Goal: Information Seeking & Learning: Learn about a topic

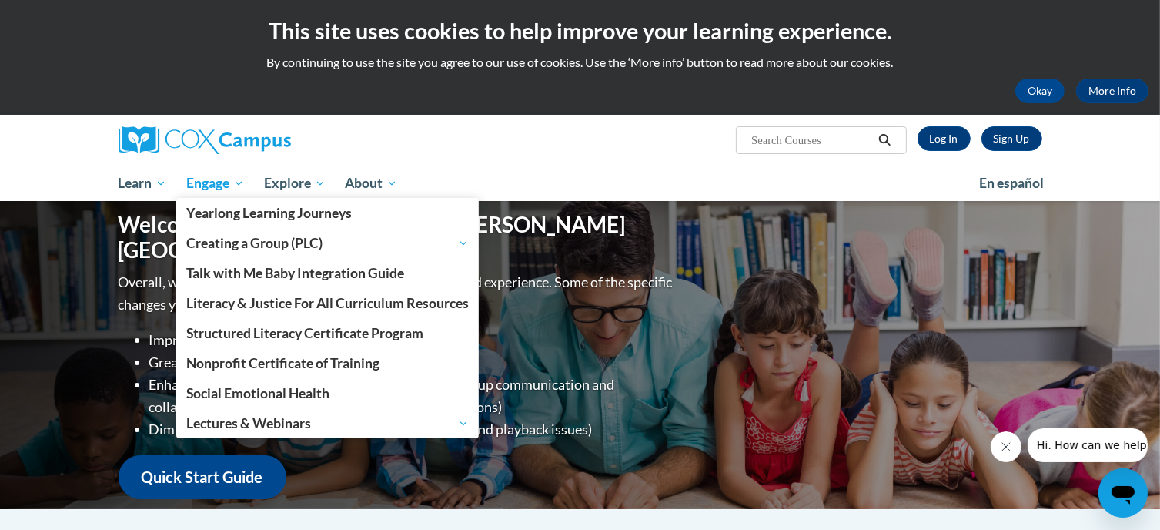
click at [206, 181] on span "Engage" at bounding box center [215, 183] width 58 height 18
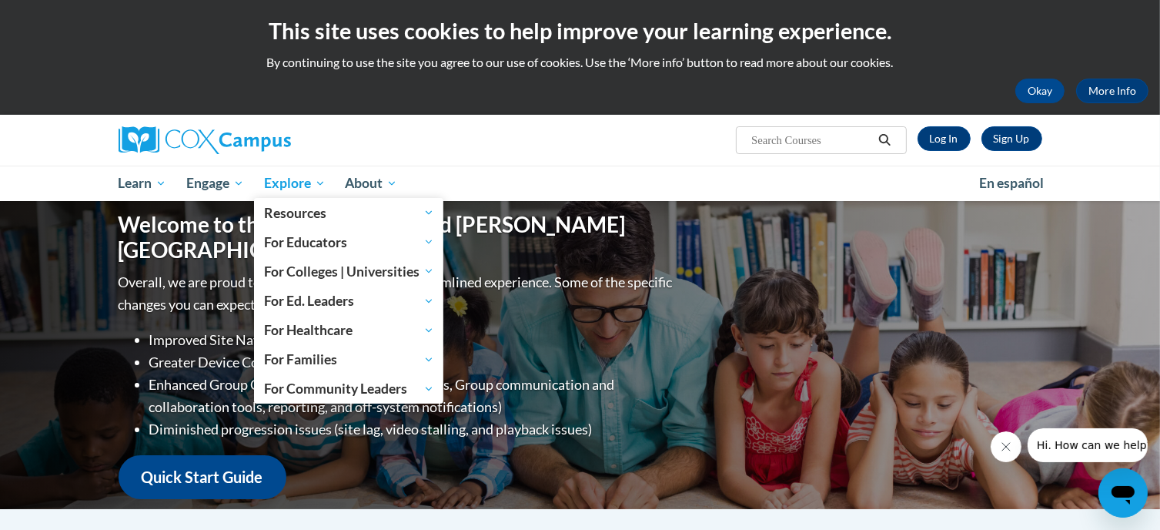
click at [286, 181] on span "Explore" at bounding box center [295, 183] width 62 height 18
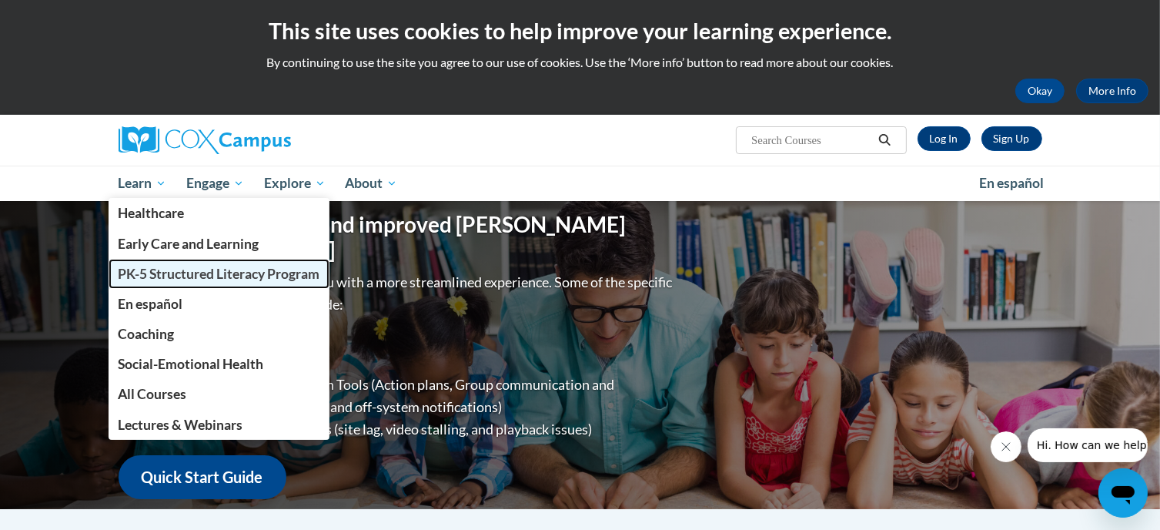
click at [240, 272] on span "PK-5 Structured Literacy Program" at bounding box center [219, 274] width 202 height 16
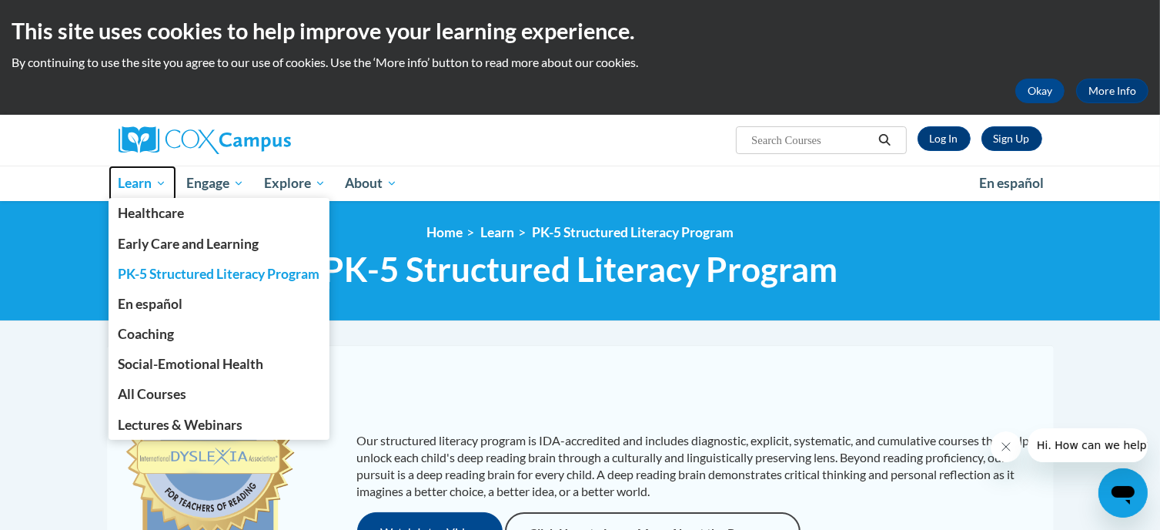
click at [136, 185] on span "Learn" at bounding box center [142, 183] width 48 height 18
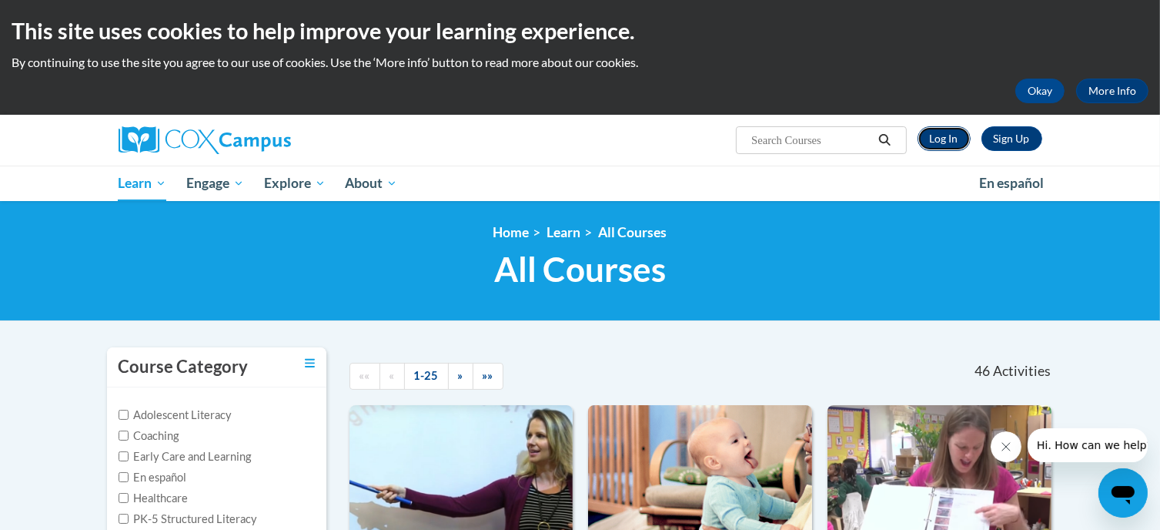
click at [951, 137] on link "Log In" at bounding box center [943, 138] width 53 height 25
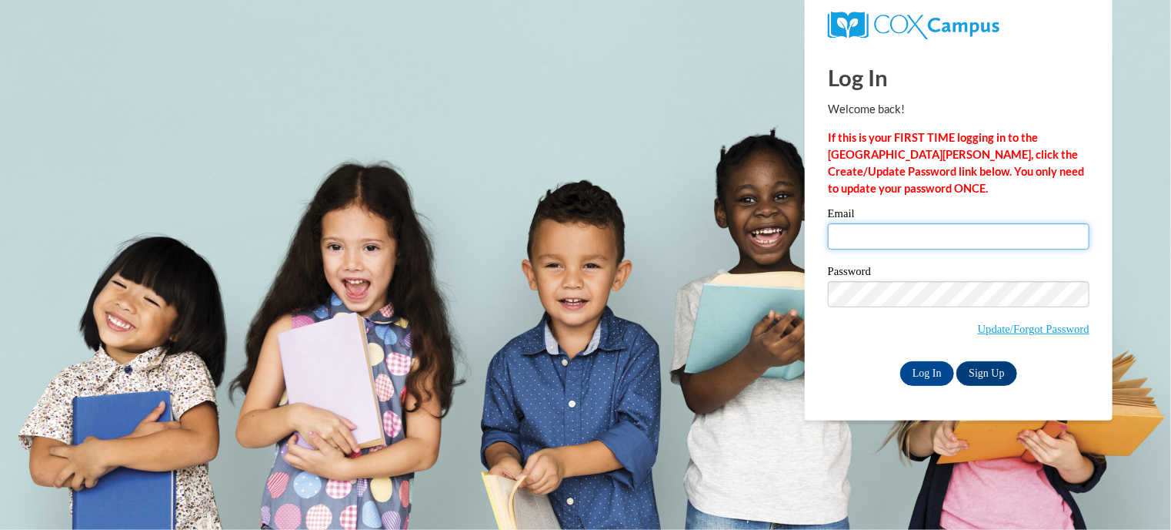
click at [881, 233] on input "Email" at bounding box center [959, 236] width 262 height 26
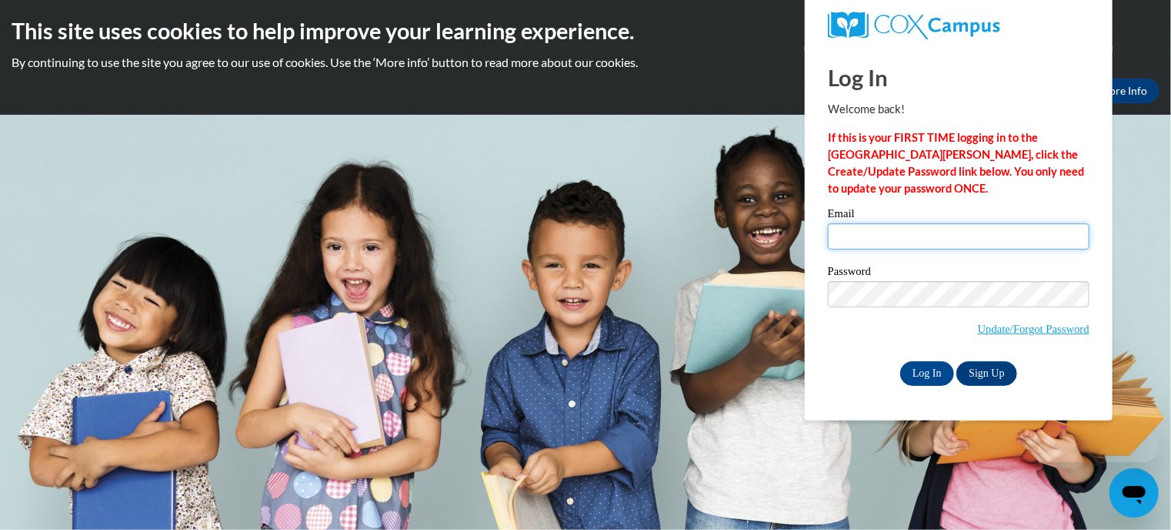
type input "tbishop@kusd.edu"
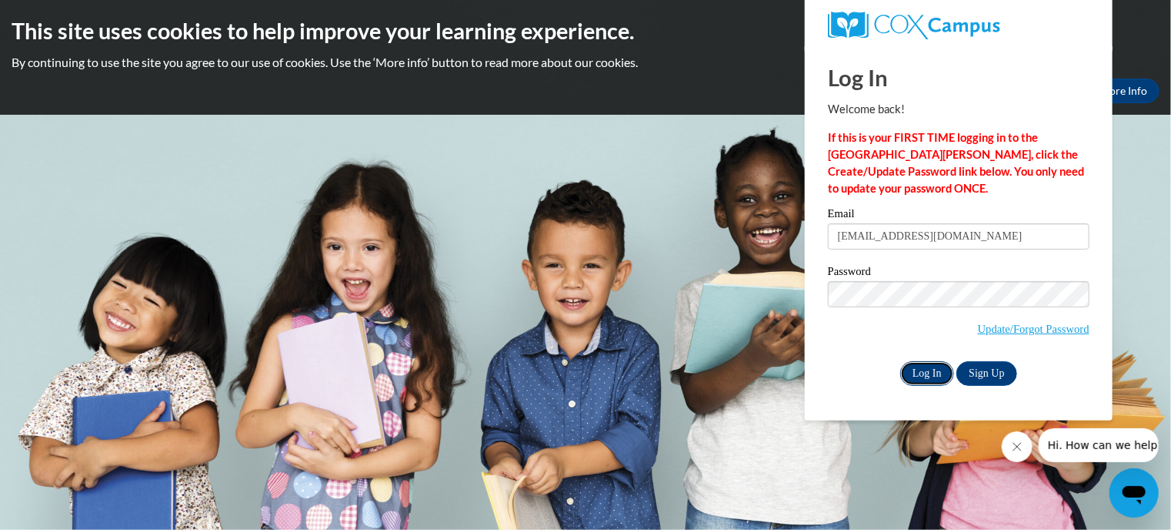
click at [922, 374] on input "Log In" at bounding box center [928, 373] width 54 height 25
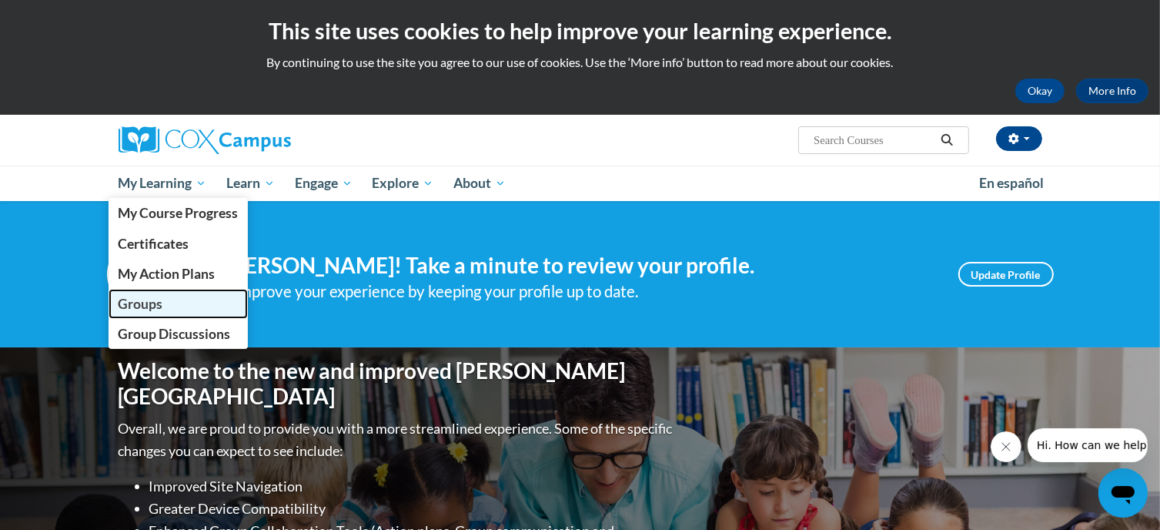
click at [153, 304] on span "Groups" at bounding box center [140, 304] width 45 height 16
click at [152, 305] on span "Groups" at bounding box center [140, 304] width 45 height 16
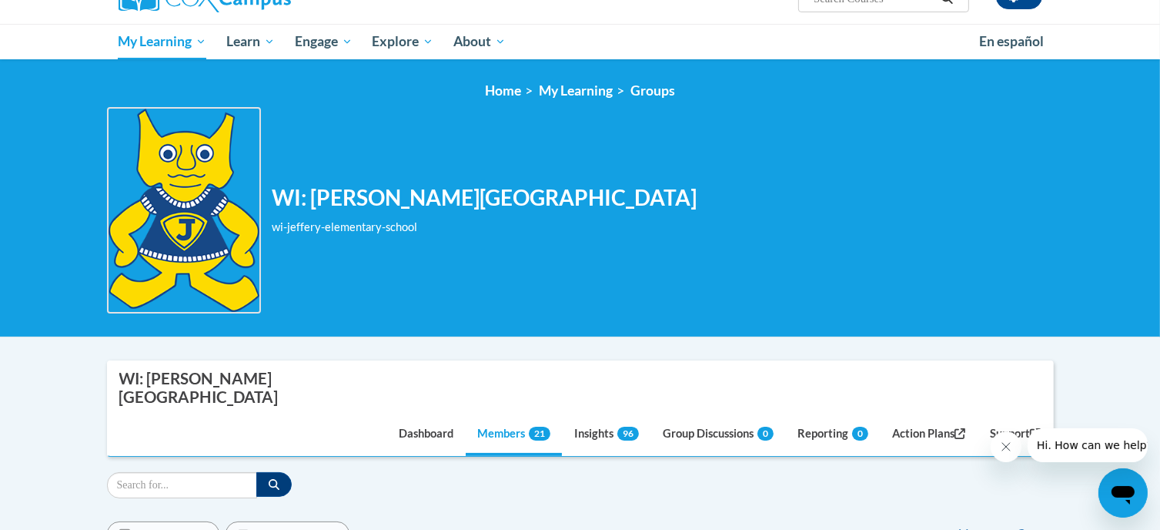
scroll to position [166, 0]
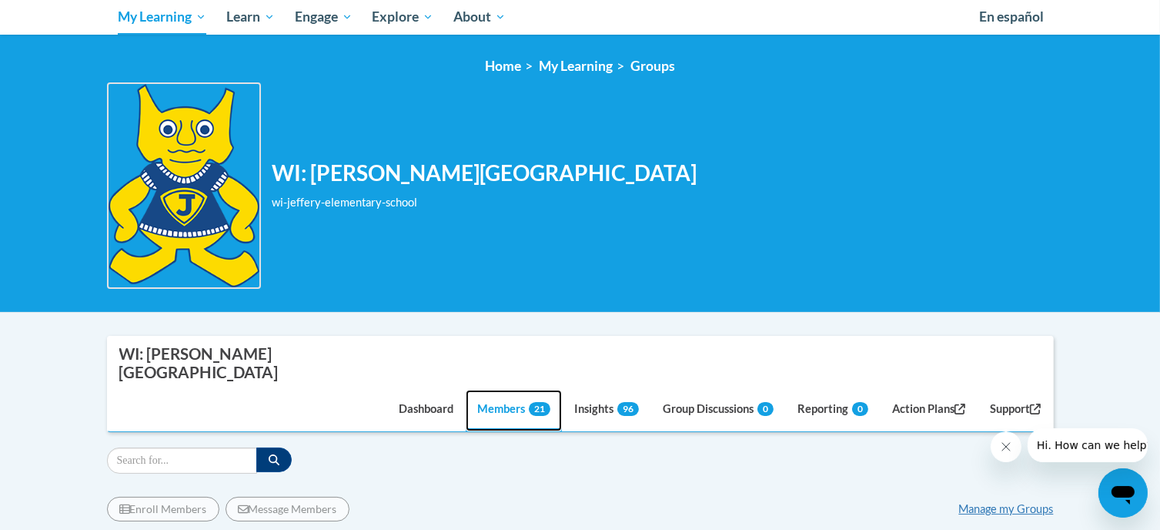
click at [493, 389] on link "Members 21" at bounding box center [514, 410] width 96 height 42
click at [579, 389] on link "Insights 96" at bounding box center [607, 410] width 88 height 42
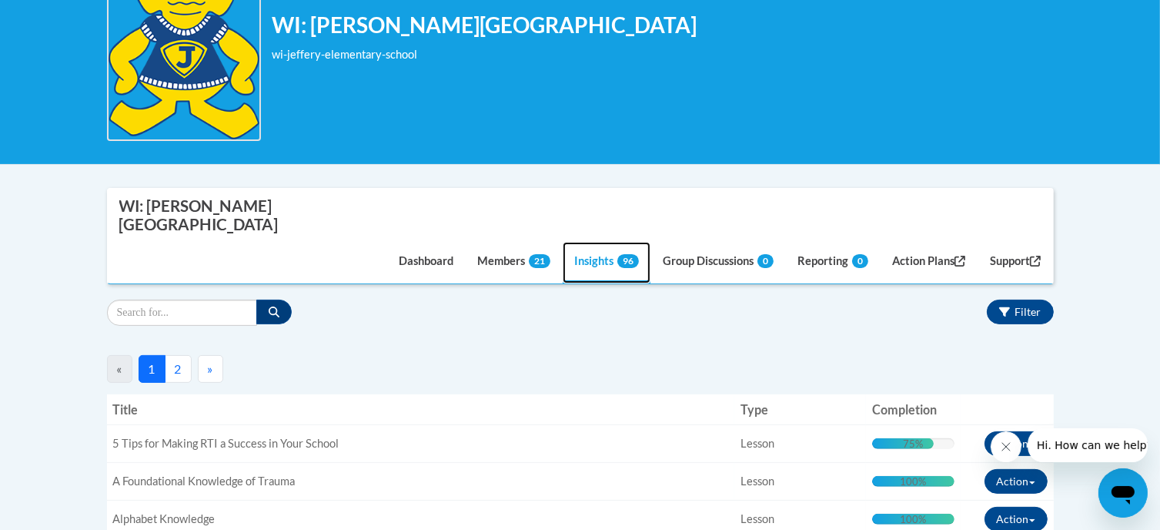
scroll to position [309, 0]
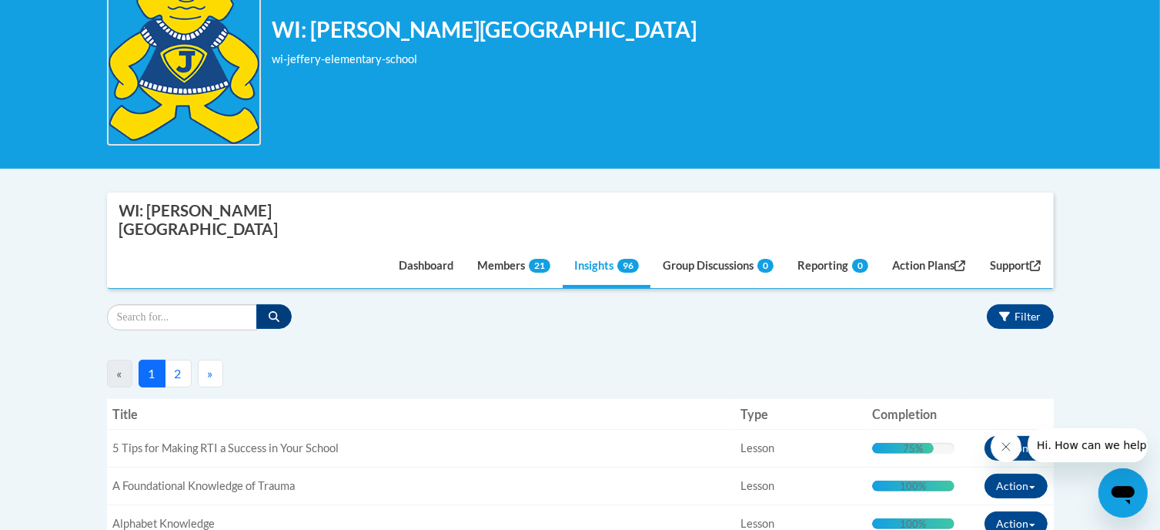
click at [172, 359] on button "2" at bounding box center [178, 373] width 27 height 28
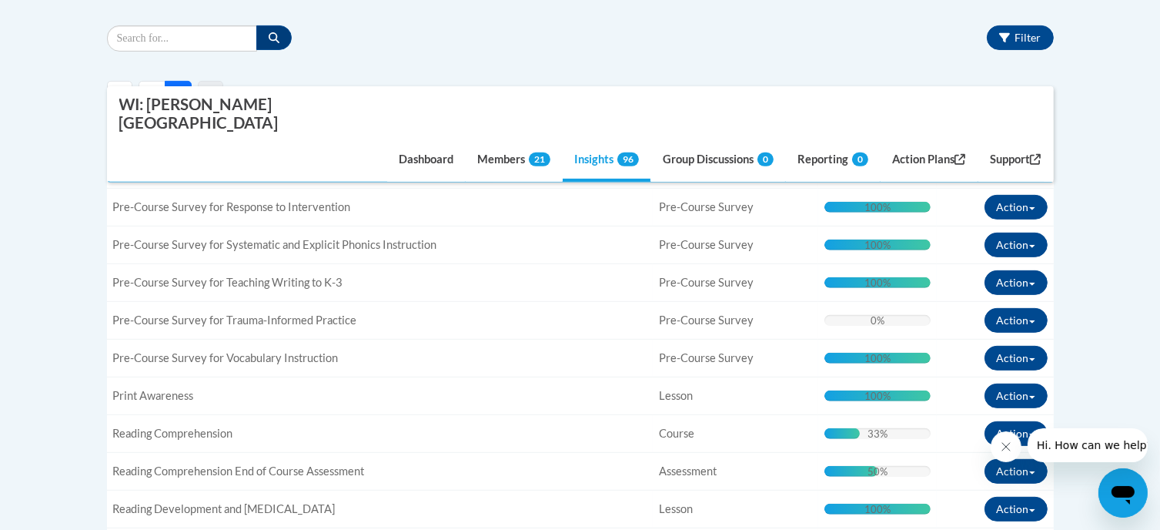
scroll to position [588, 0]
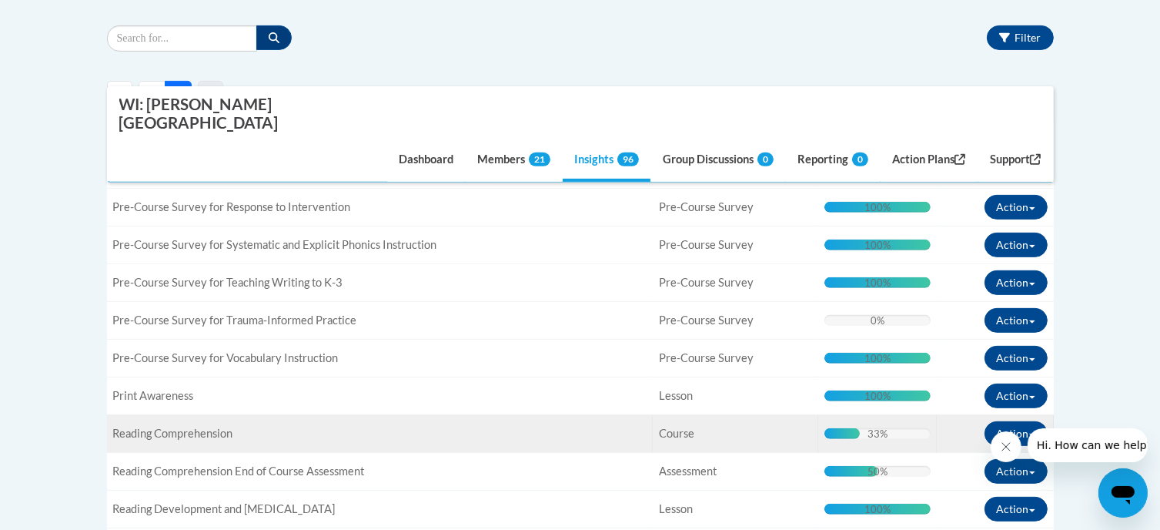
click at [191, 426] on span "Reading Comprehension" at bounding box center [173, 432] width 120 height 13
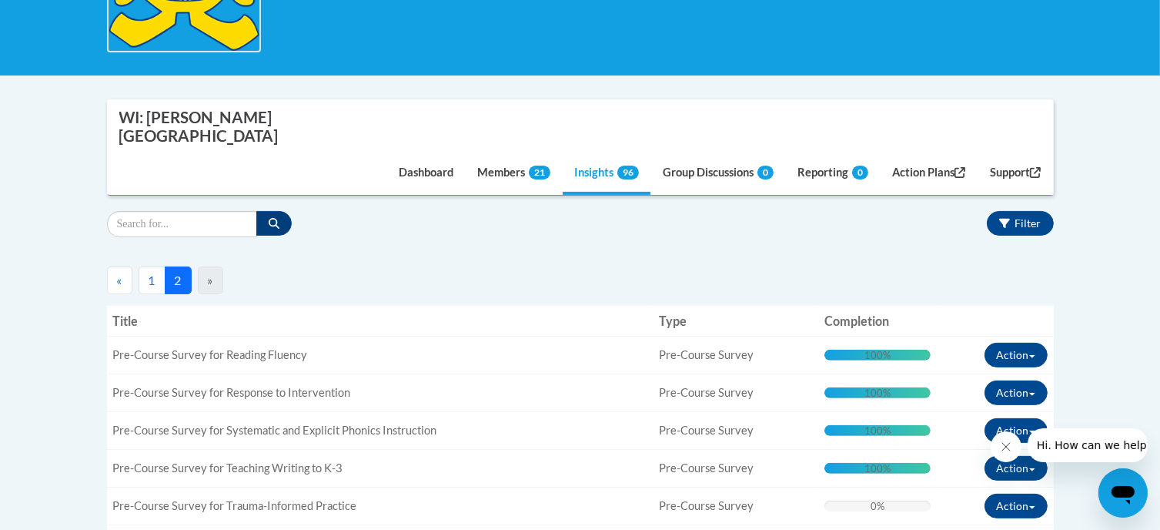
scroll to position [402, 0]
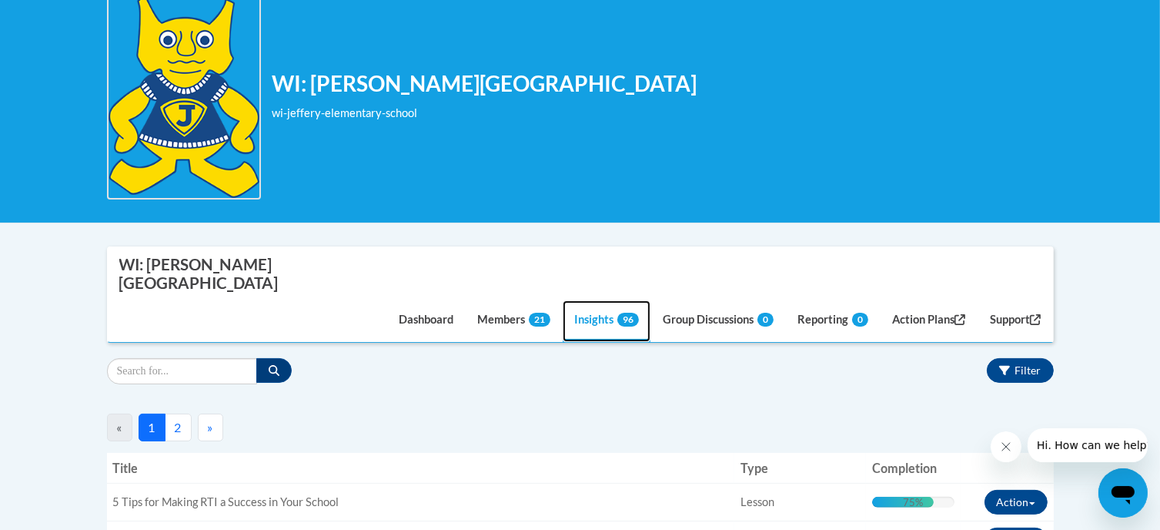
click at [588, 300] on link "Insights 96" at bounding box center [607, 321] width 88 height 42
click at [176, 413] on button "2" at bounding box center [178, 427] width 27 height 28
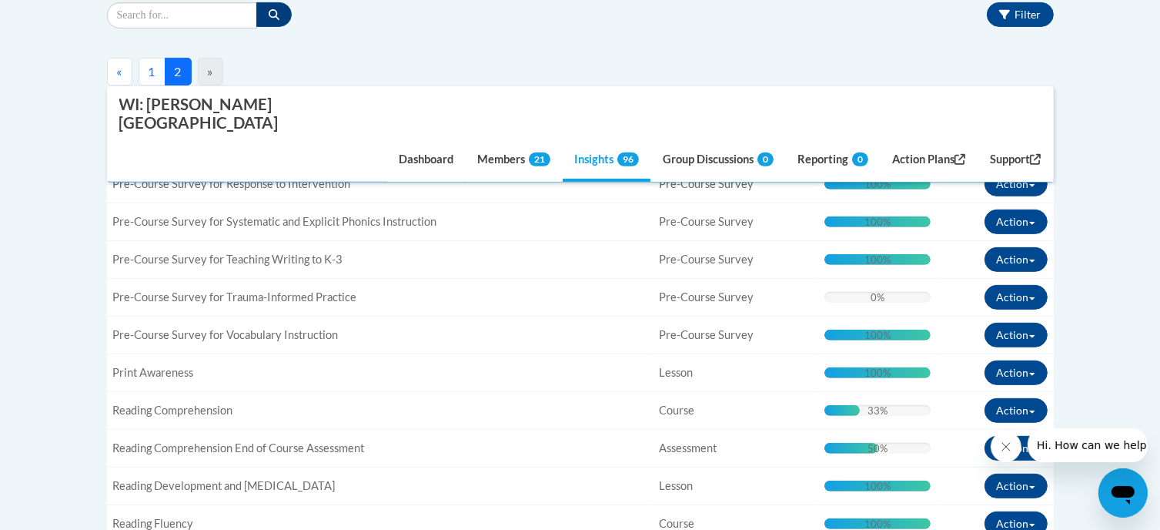
scroll to position [612, 0]
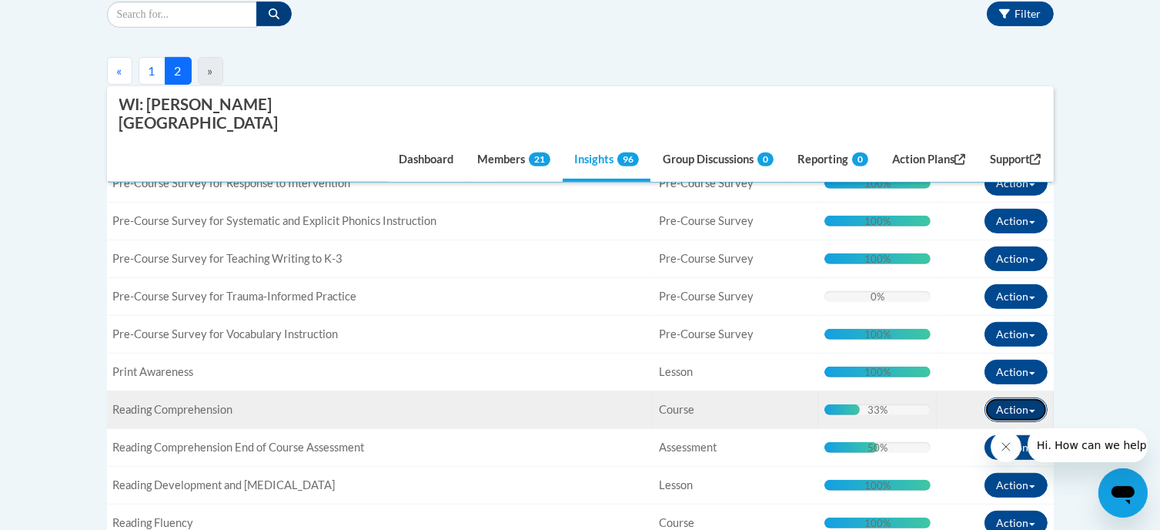
click at [1000, 397] on button "Action" at bounding box center [1015, 409] width 63 height 25
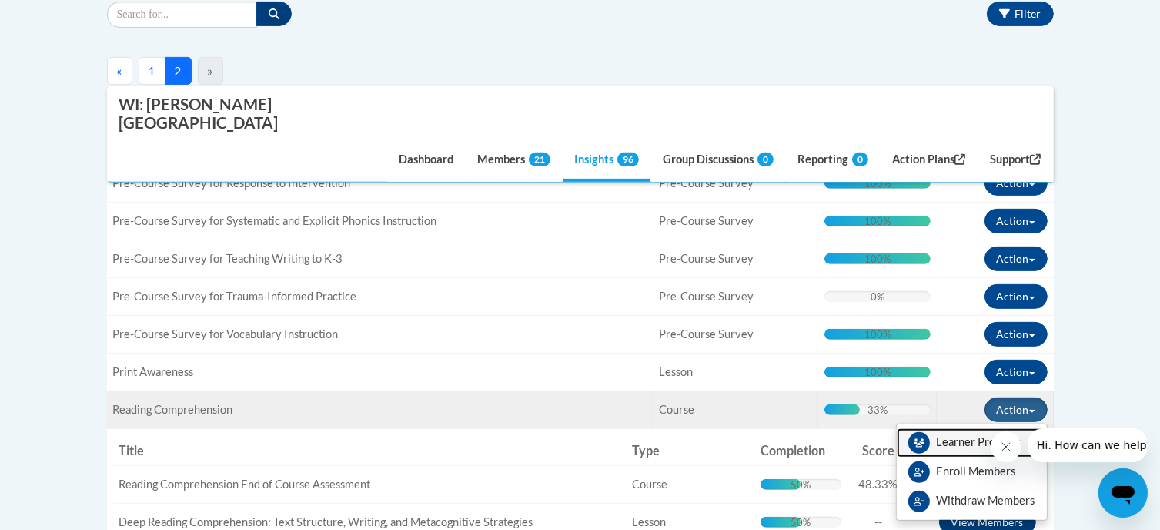
click at [994, 428] on link "Learner Progress" at bounding box center [972, 442] width 150 height 29
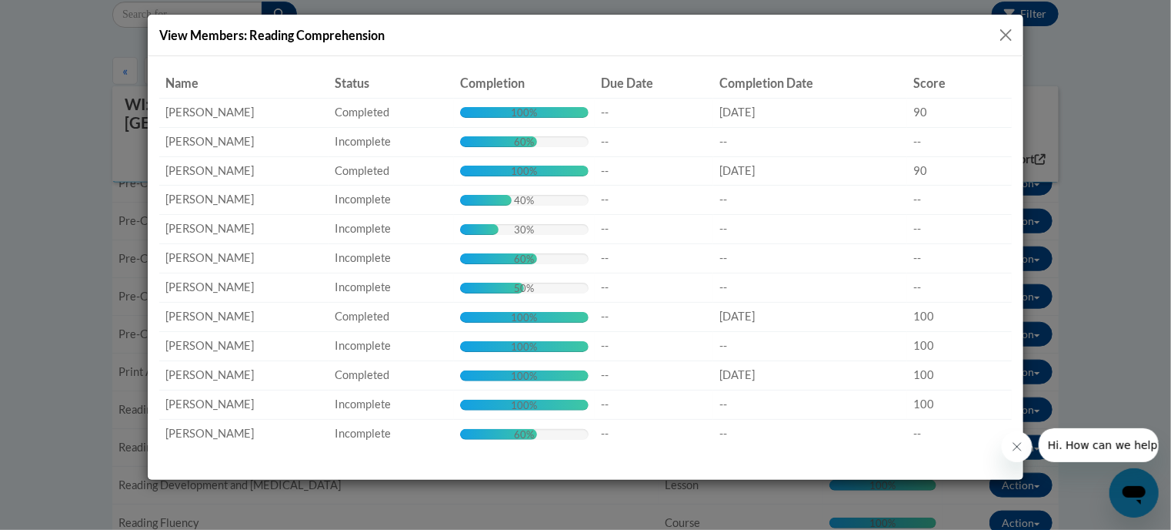
click at [1004, 36] on button "Close" at bounding box center [1006, 34] width 19 height 19
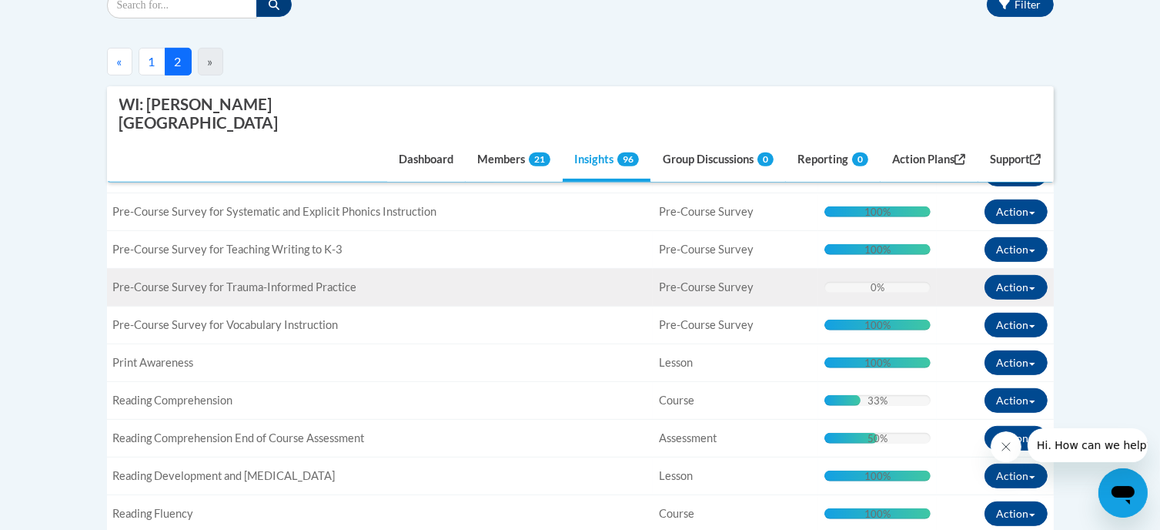
scroll to position [622, 0]
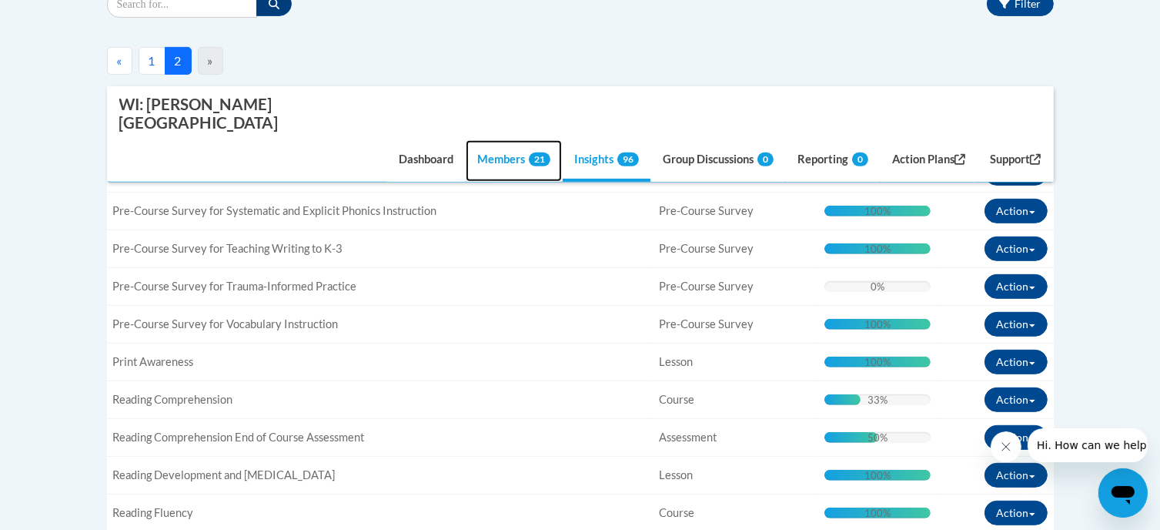
click at [480, 140] on link "Members 21" at bounding box center [514, 161] width 96 height 42
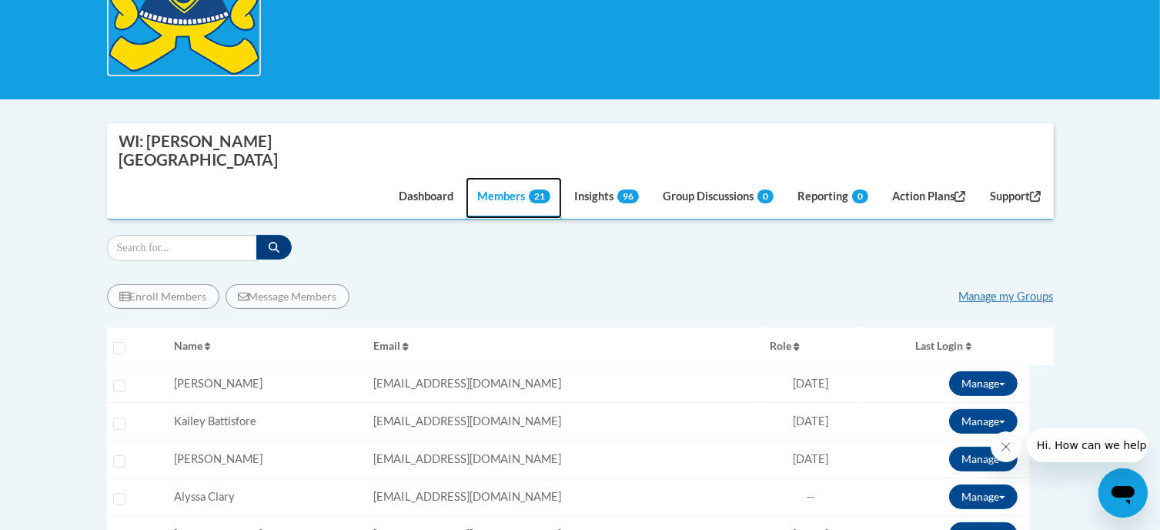
scroll to position [409, 0]
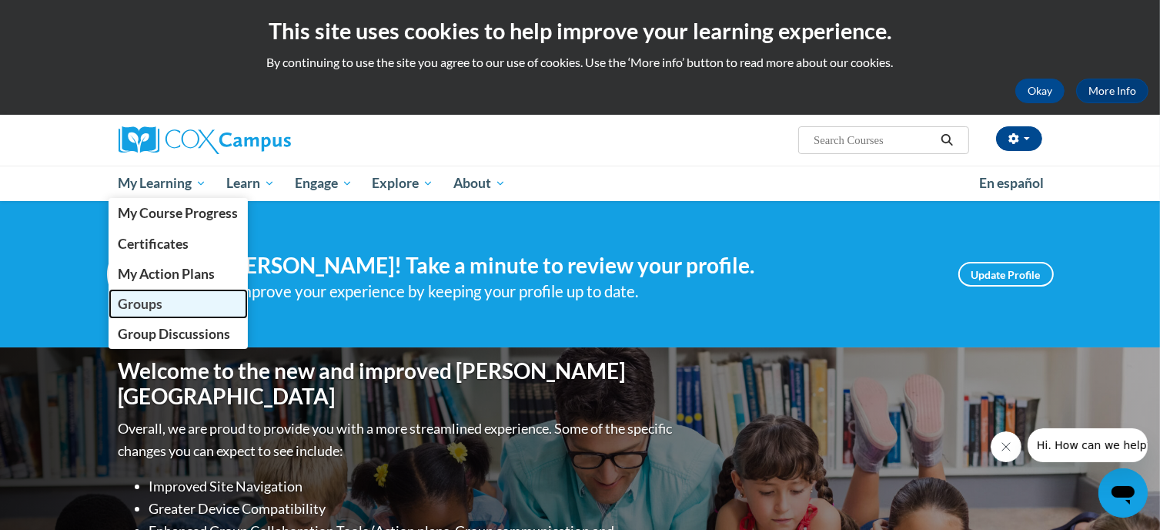
click at [172, 302] on link "Groups" at bounding box center [179, 304] width 140 height 30
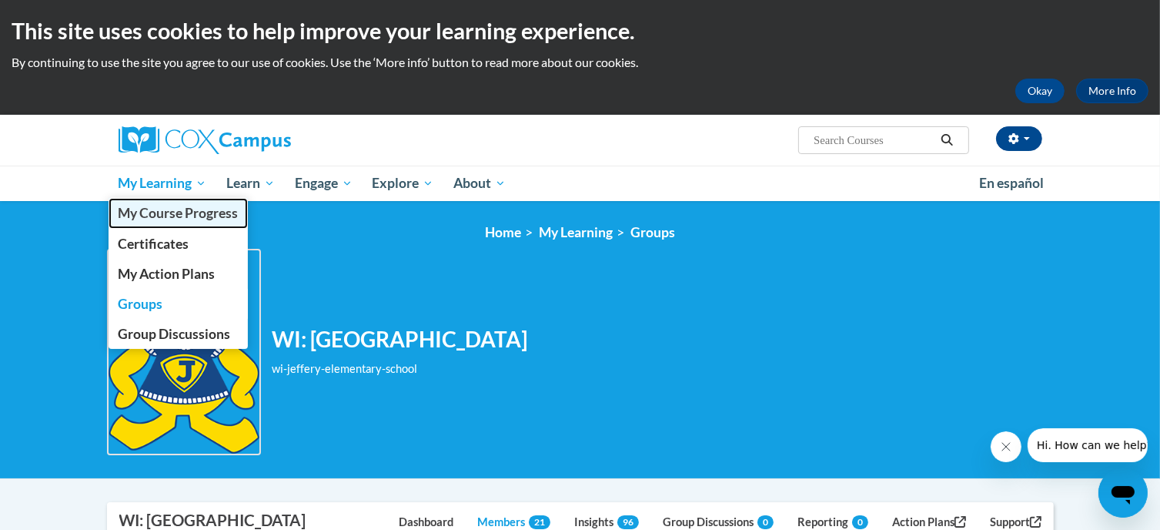
click at [180, 215] on span "My Course Progress" at bounding box center [178, 213] width 120 height 16
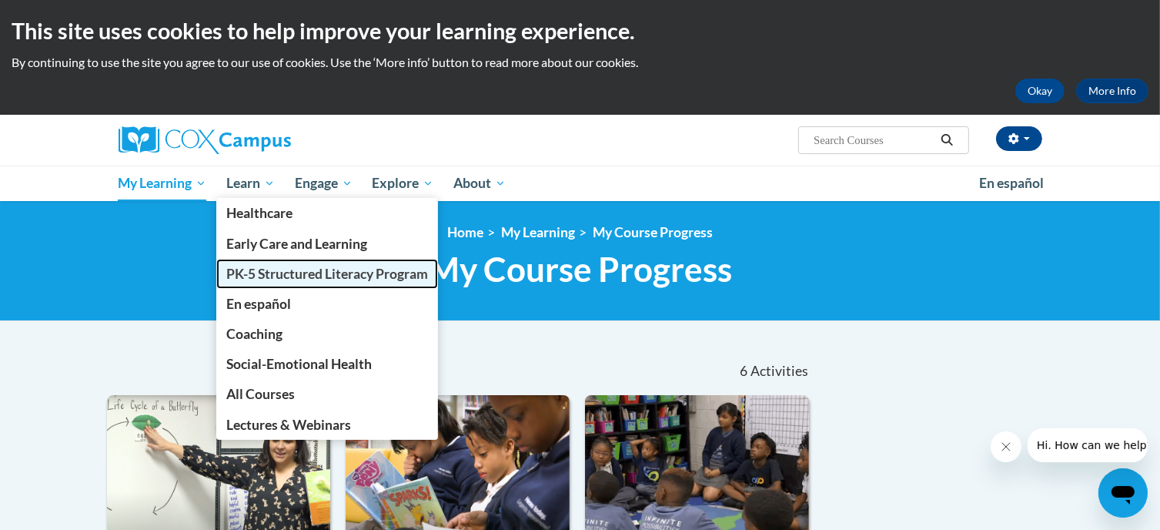
click at [302, 273] on span "PK-5 Structured Literacy Program" at bounding box center [327, 274] width 202 height 16
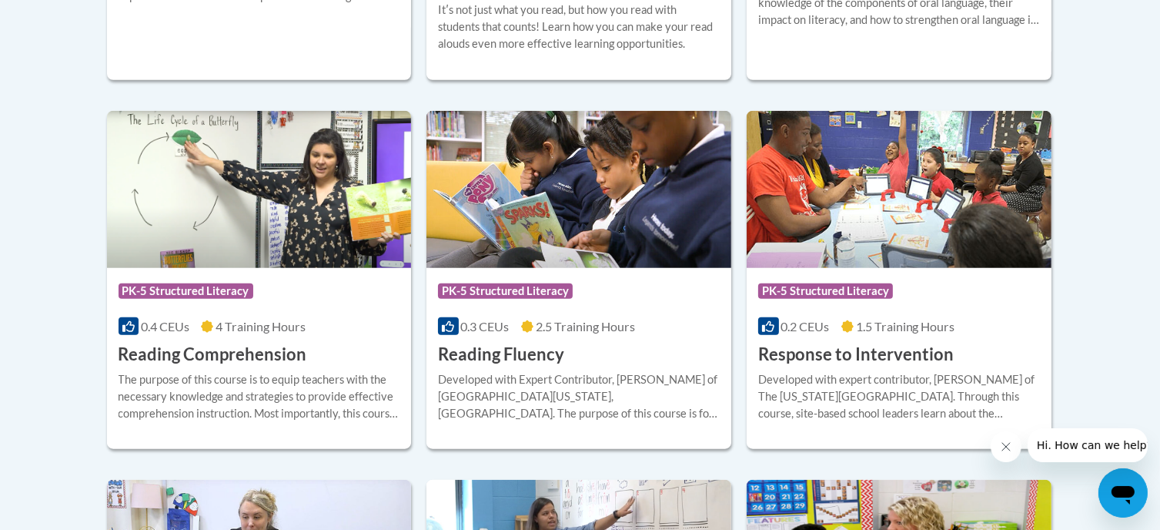
scroll to position [1373, 0]
